Goal: Task Accomplishment & Management: Manage account settings

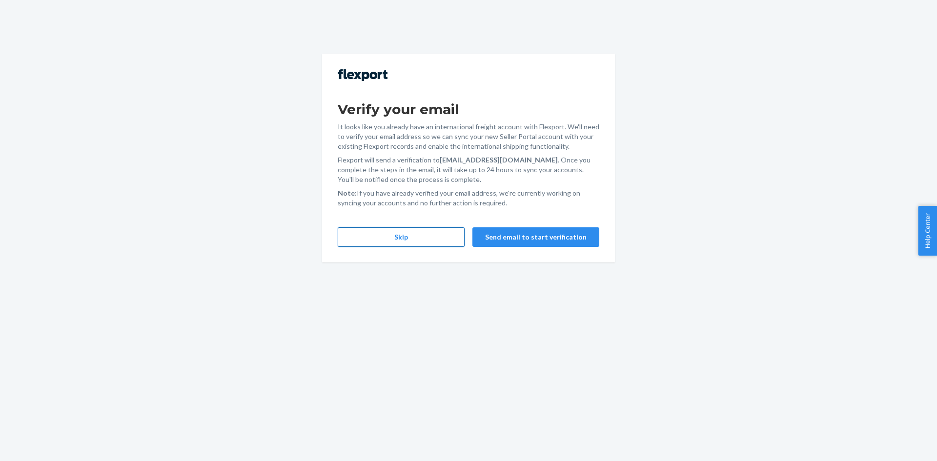
click at [418, 233] on button "Skip" at bounding box center [401, 237] width 127 height 20
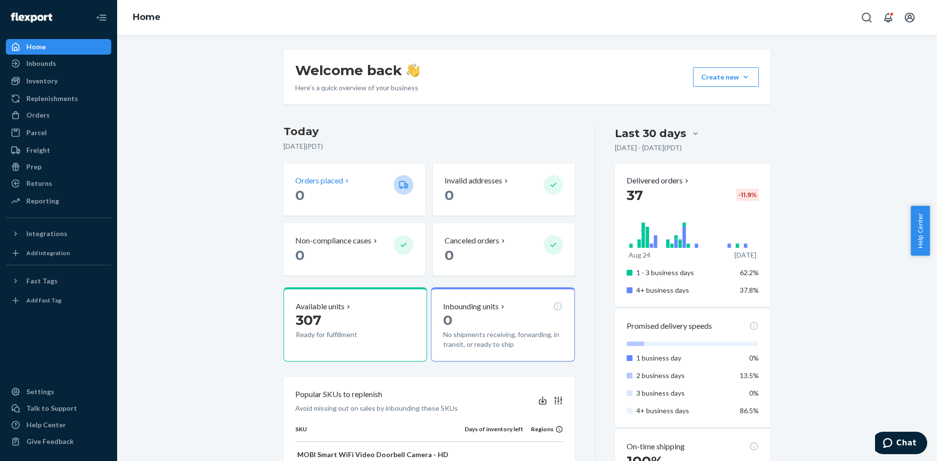
click at [315, 181] on p "Orders placed" at bounding box center [319, 180] width 48 height 11
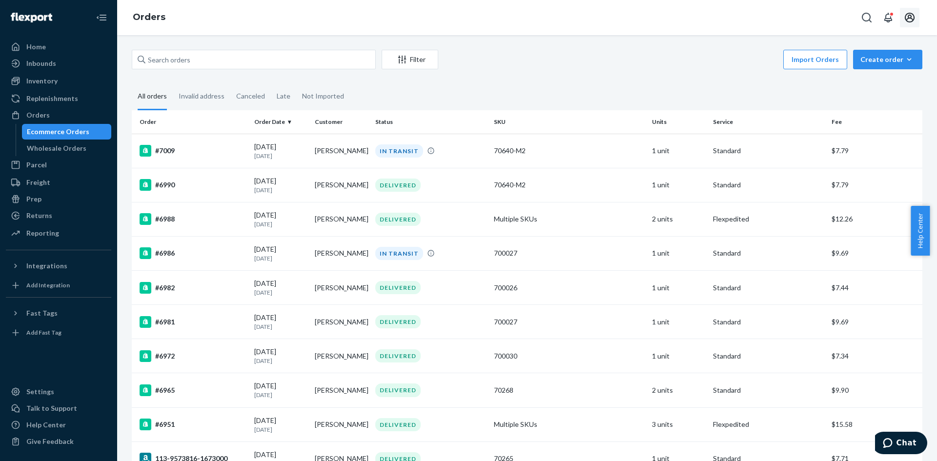
click at [910, 15] on icon "Open account menu" at bounding box center [909, 18] width 10 height 10
click at [861, 105] on div "Log out" at bounding box center [886, 114] width 73 height 18
